Goal: Task Accomplishment & Management: Use online tool/utility

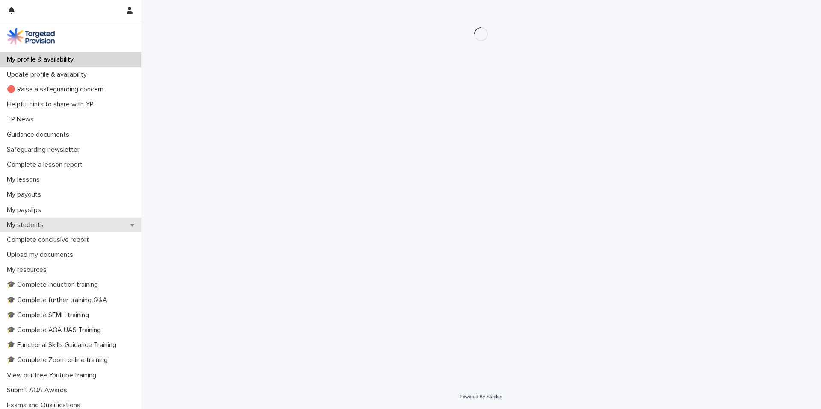
click at [41, 227] on p "My students" at bounding box center [26, 225] width 47 height 8
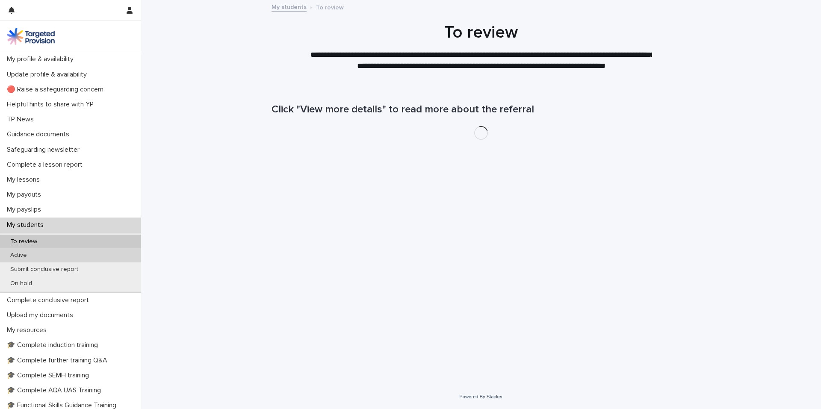
click at [47, 256] on div "Active" at bounding box center [70, 256] width 141 height 14
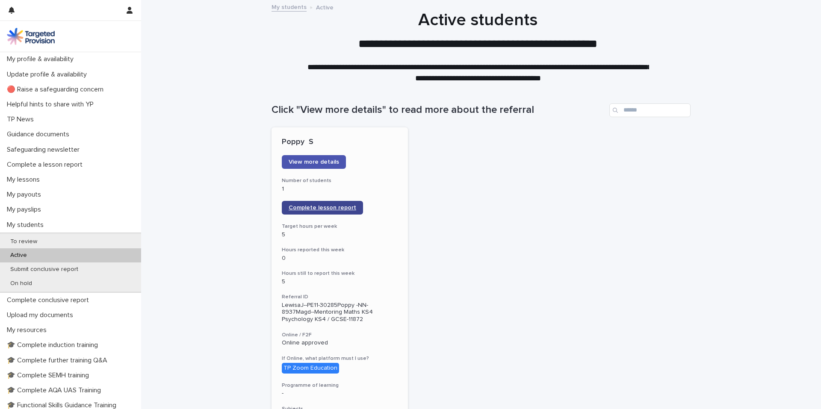
click at [330, 206] on span "Complete lesson report" at bounding box center [323, 208] width 68 height 6
